Goal: Transaction & Acquisition: Book appointment/travel/reservation

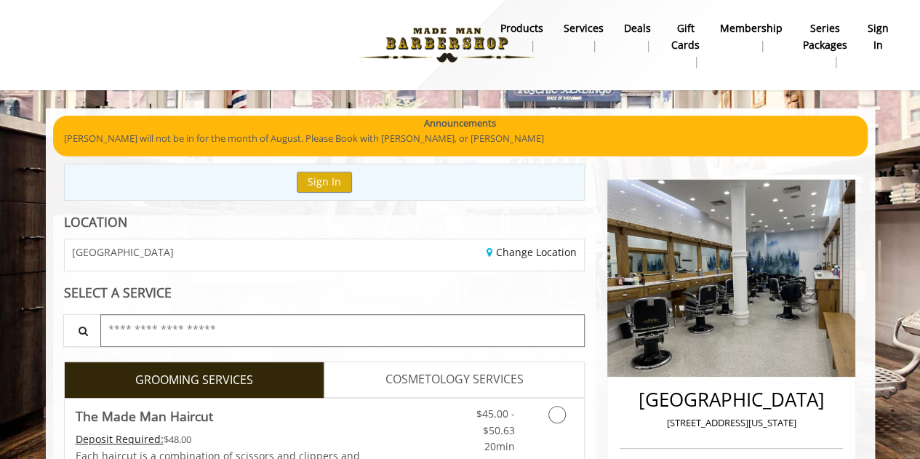
click at [178, 325] on input "text" at bounding box center [342, 330] width 485 height 33
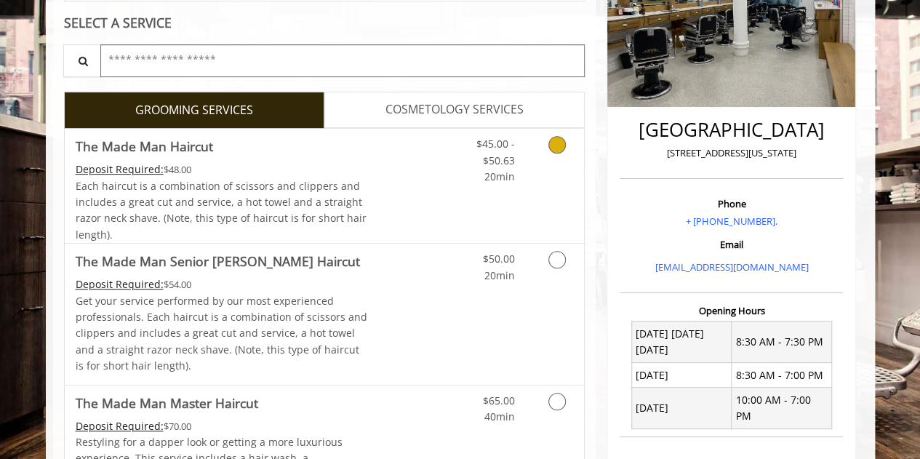
scroll to position [291, 0]
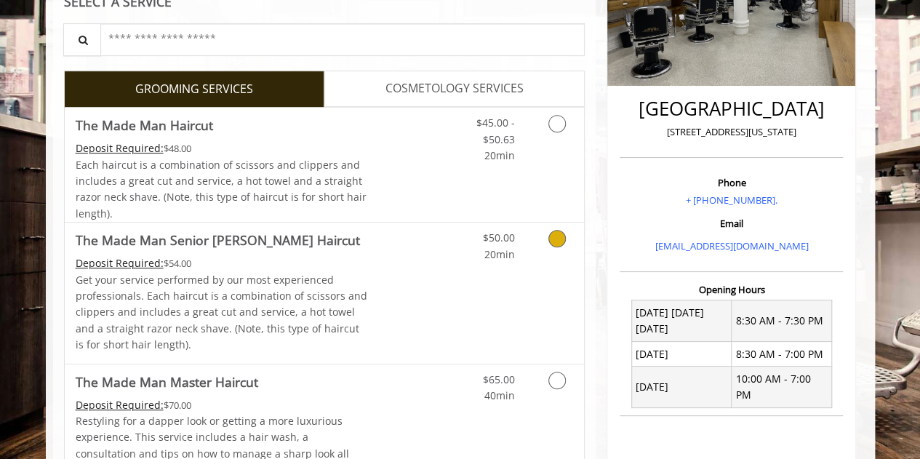
click at [550, 246] on link "Grooming services" at bounding box center [554, 242] width 37 height 40
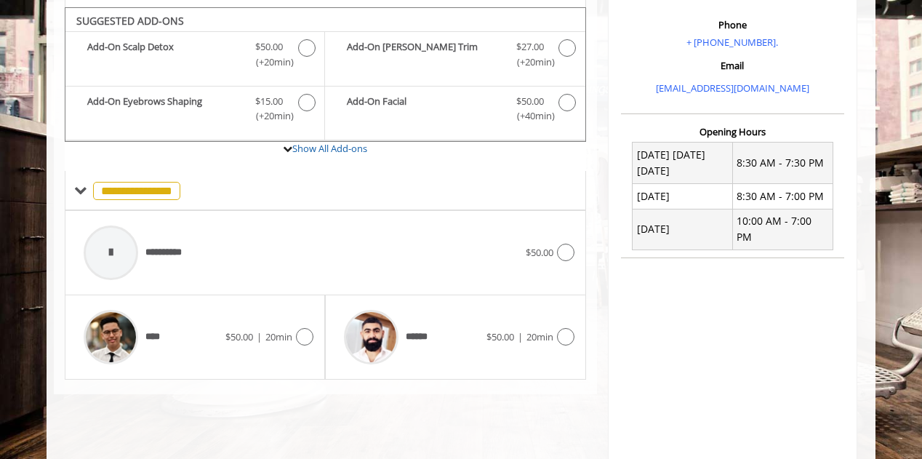
scroll to position [454, 0]
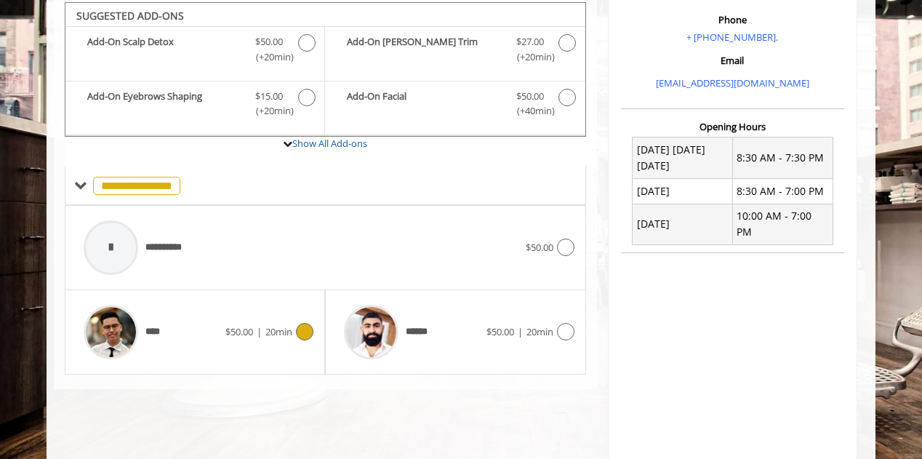
click at [305, 326] on icon at bounding box center [304, 331] width 17 height 17
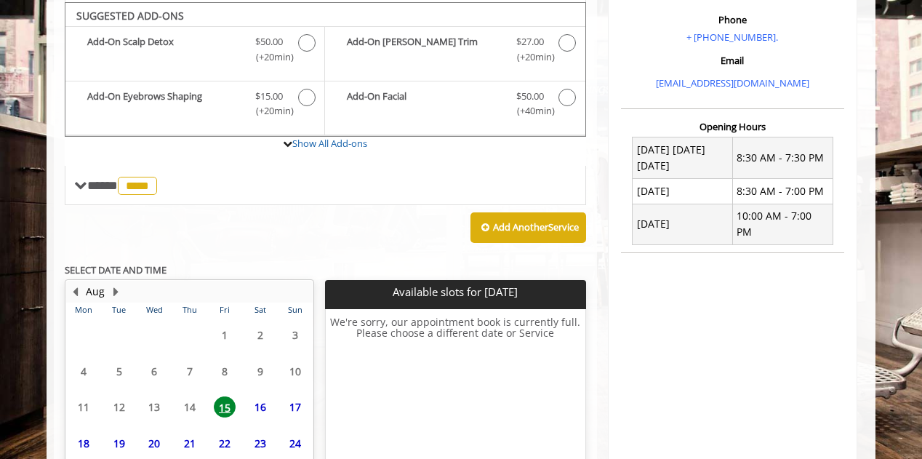
scroll to position [569, 0]
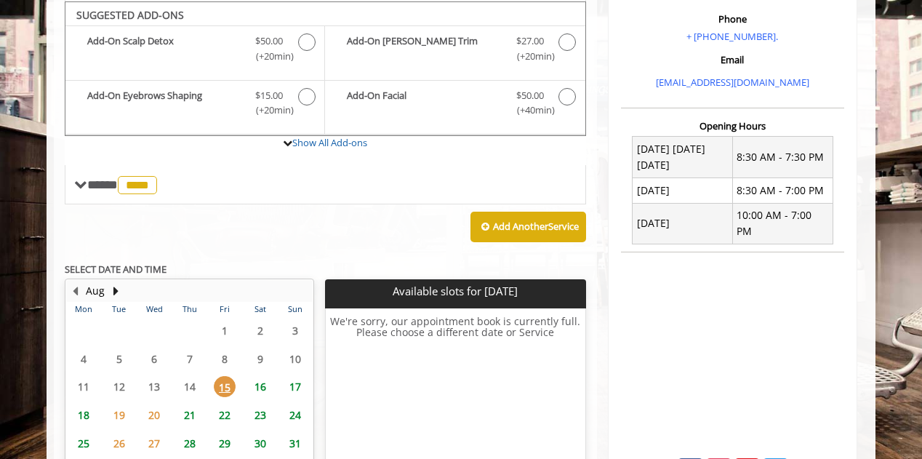
click at [260, 385] on span "16" at bounding box center [260, 386] width 22 height 21
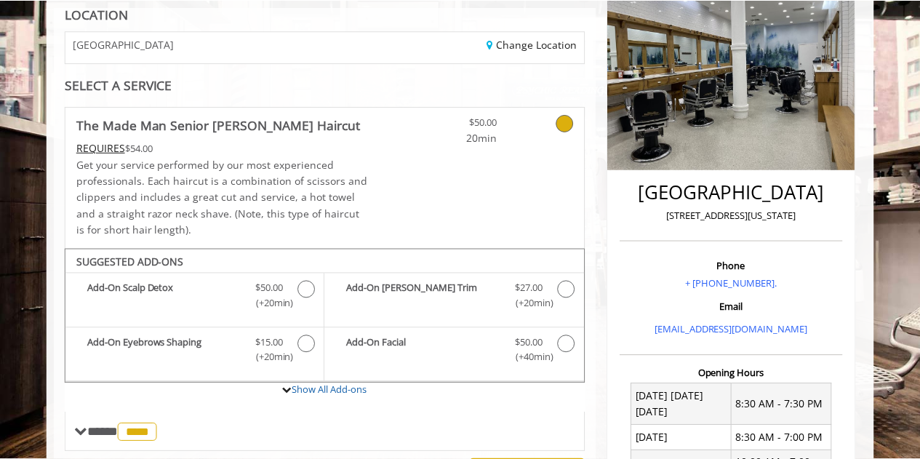
scroll to position [155, 0]
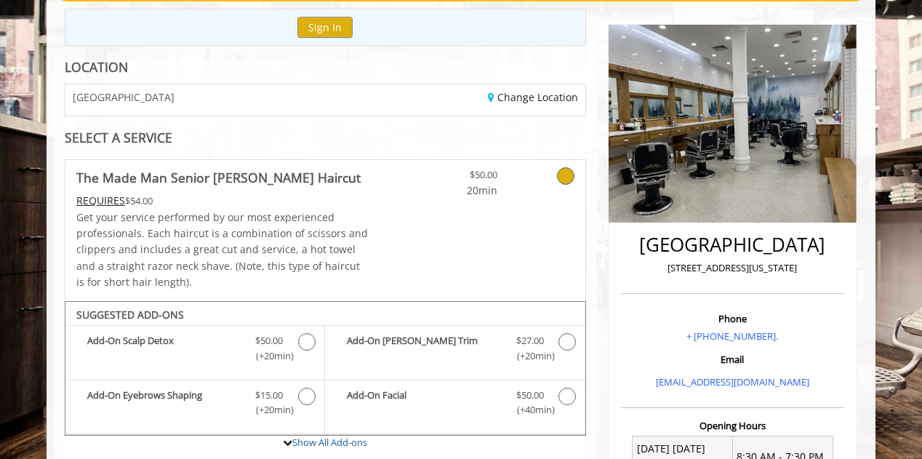
click at [193, 187] on link "The Made Man Senior [PERSON_NAME] Haircut REQUIRES $54.00 Get your service perf…" at bounding box center [222, 230] width 292 height 140
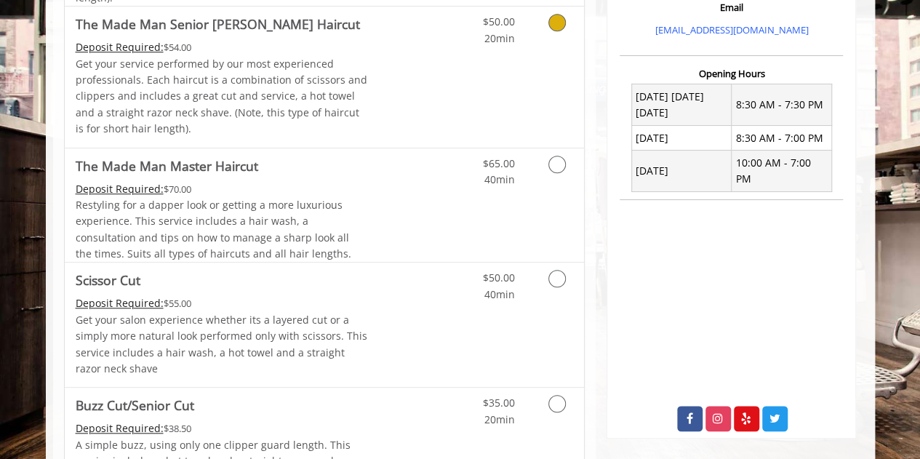
scroll to position [591, 0]
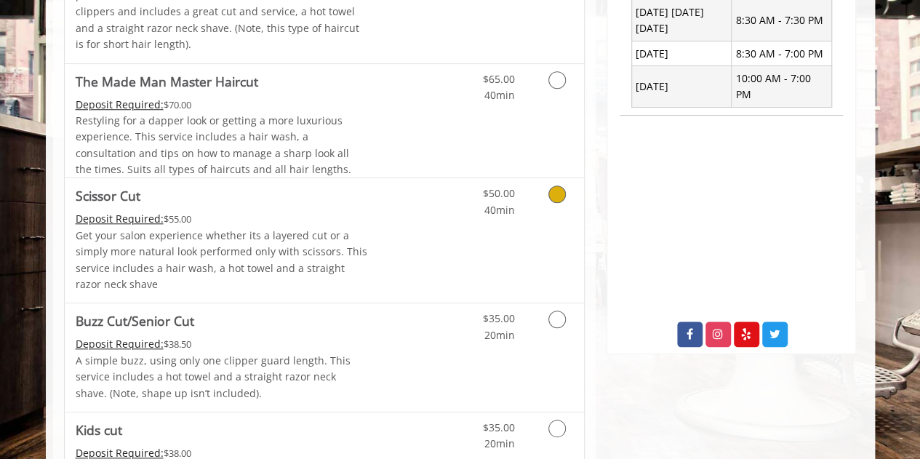
click at [551, 198] on icon "Grooming services" at bounding box center [556, 193] width 17 height 17
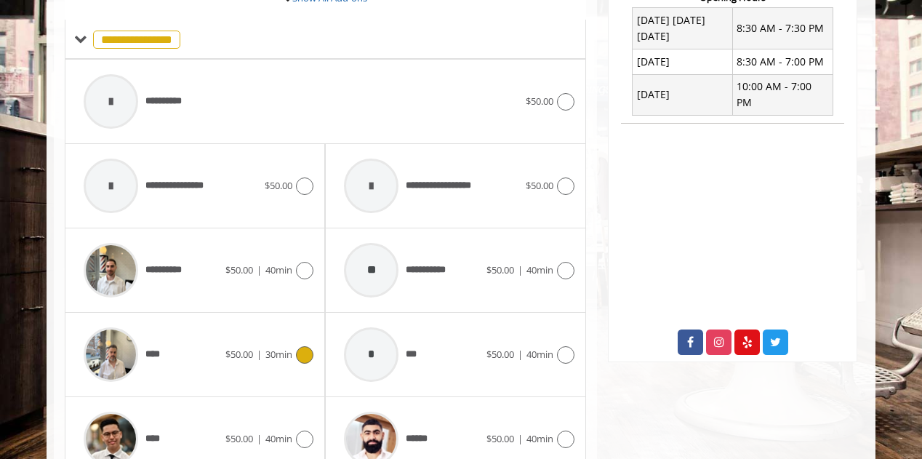
scroll to position [656, 0]
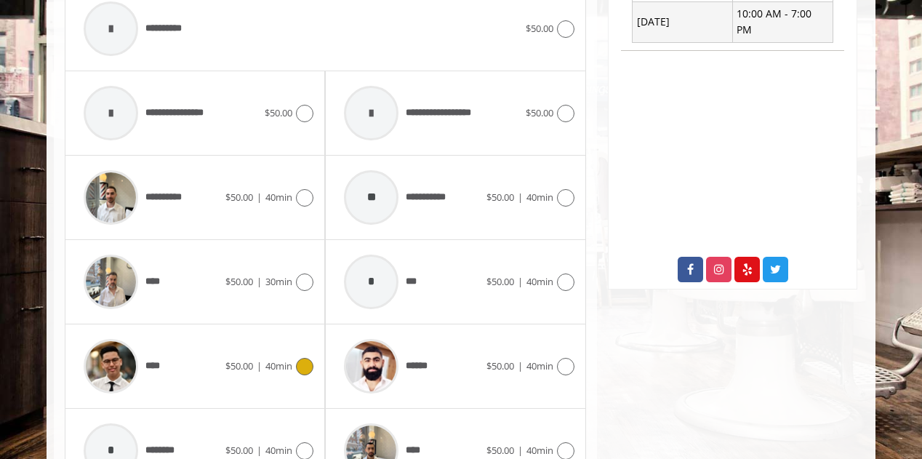
click at [301, 360] on icon at bounding box center [304, 366] width 17 height 17
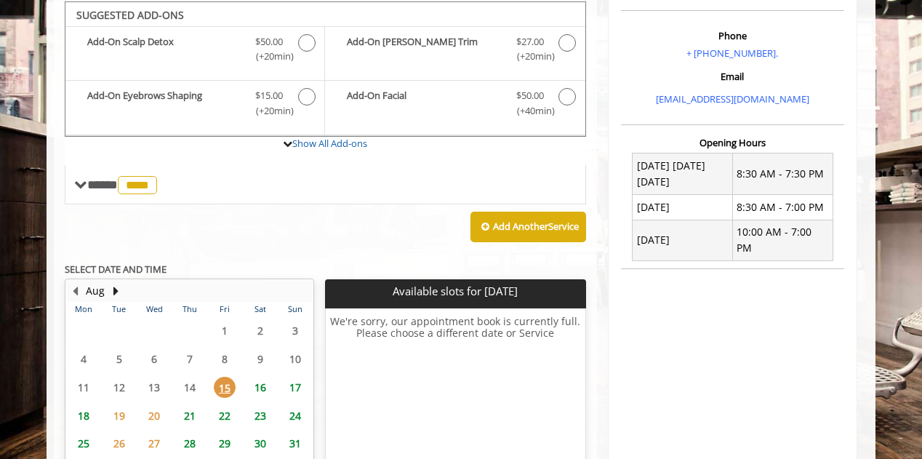
scroll to position [510, 0]
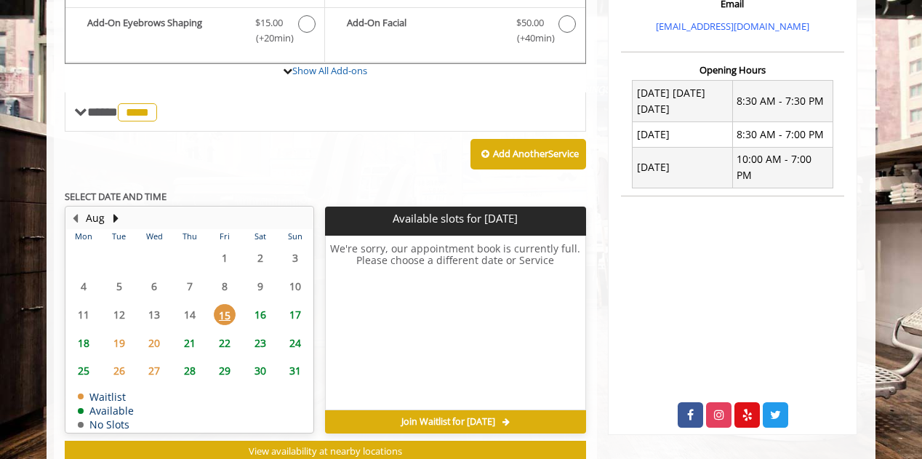
click at [268, 310] on span "16" at bounding box center [260, 314] width 22 height 21
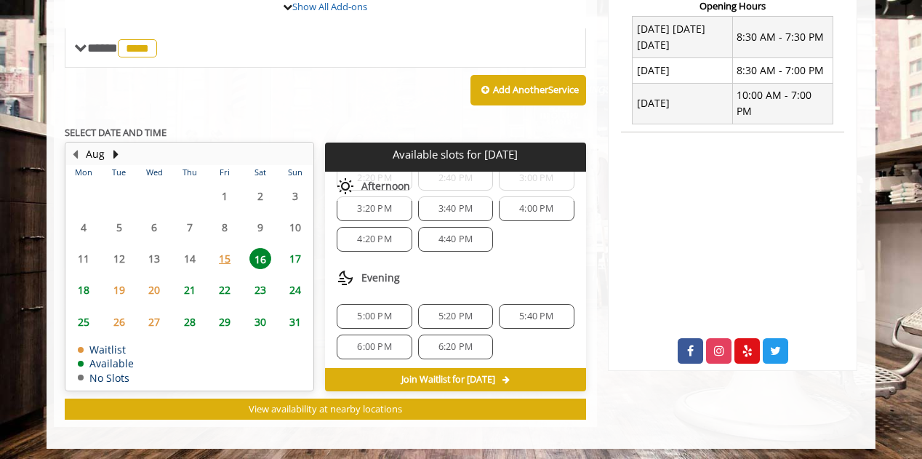
scroll to position [0, 0]
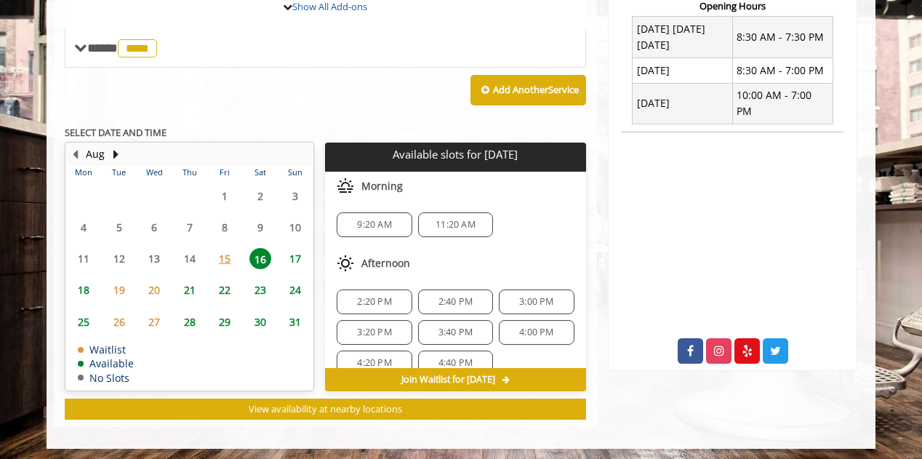
click at [292, 263] on span "17" at bounding box center [295, 258] width 22 height 21
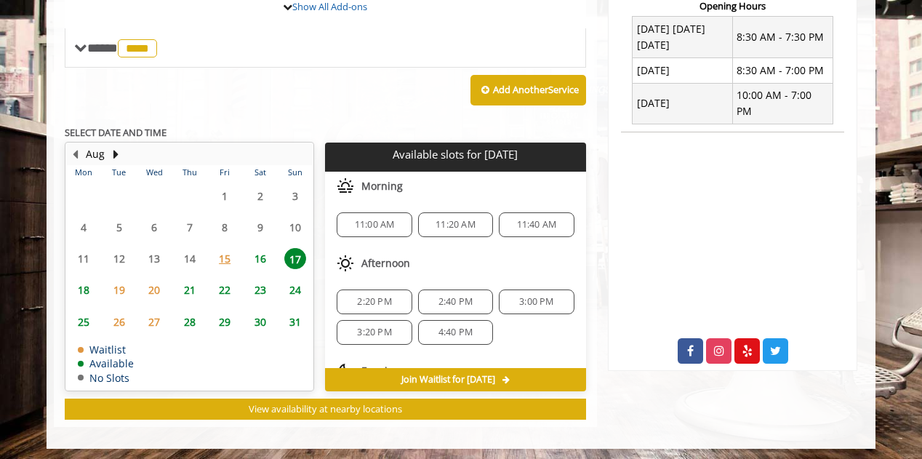
scroll to position [73, 0]
